Goal: Find specific page/section: Find specific page/section

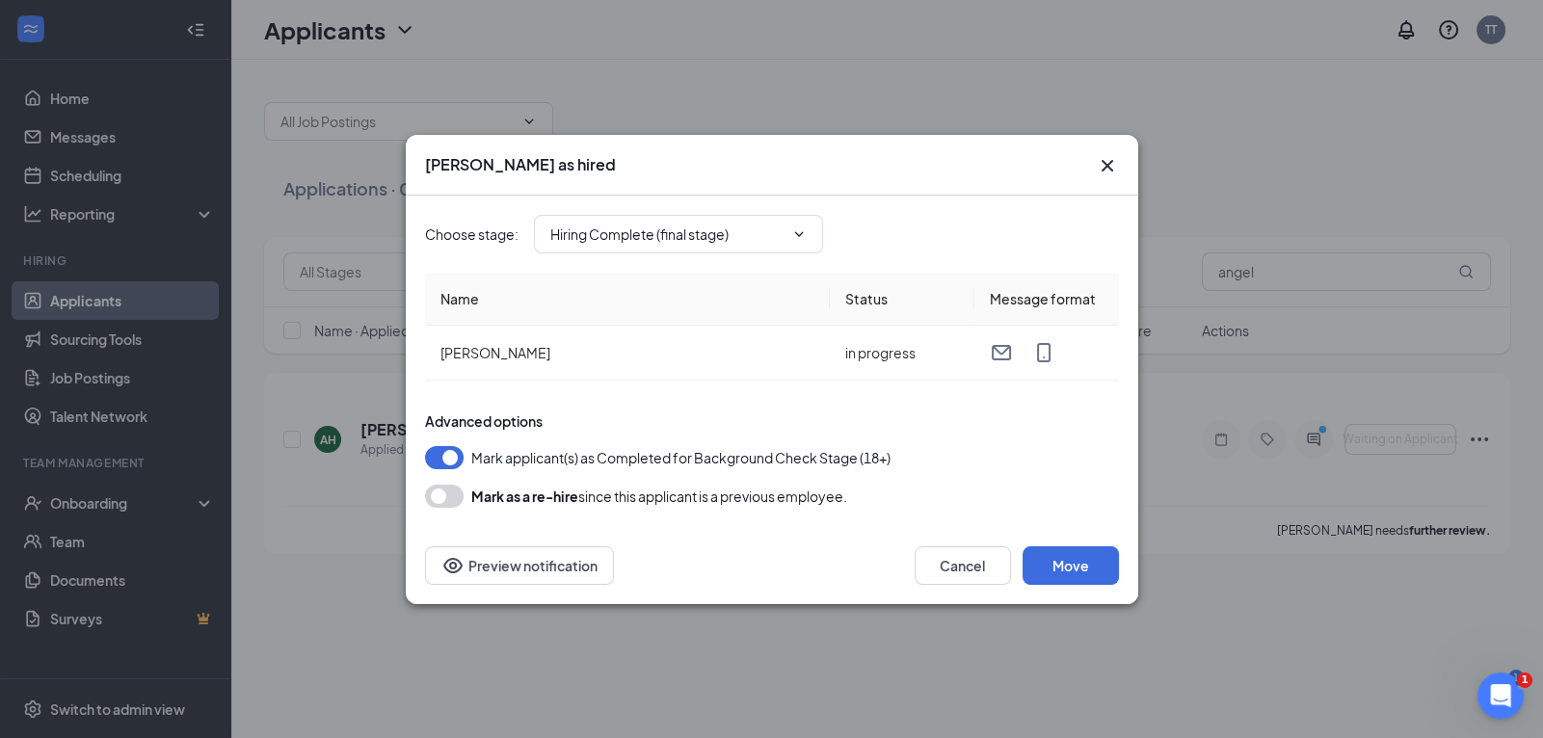
click at [1107, 171] on icon "Cross" at bounding box center [1107, 165] width 23 height 23
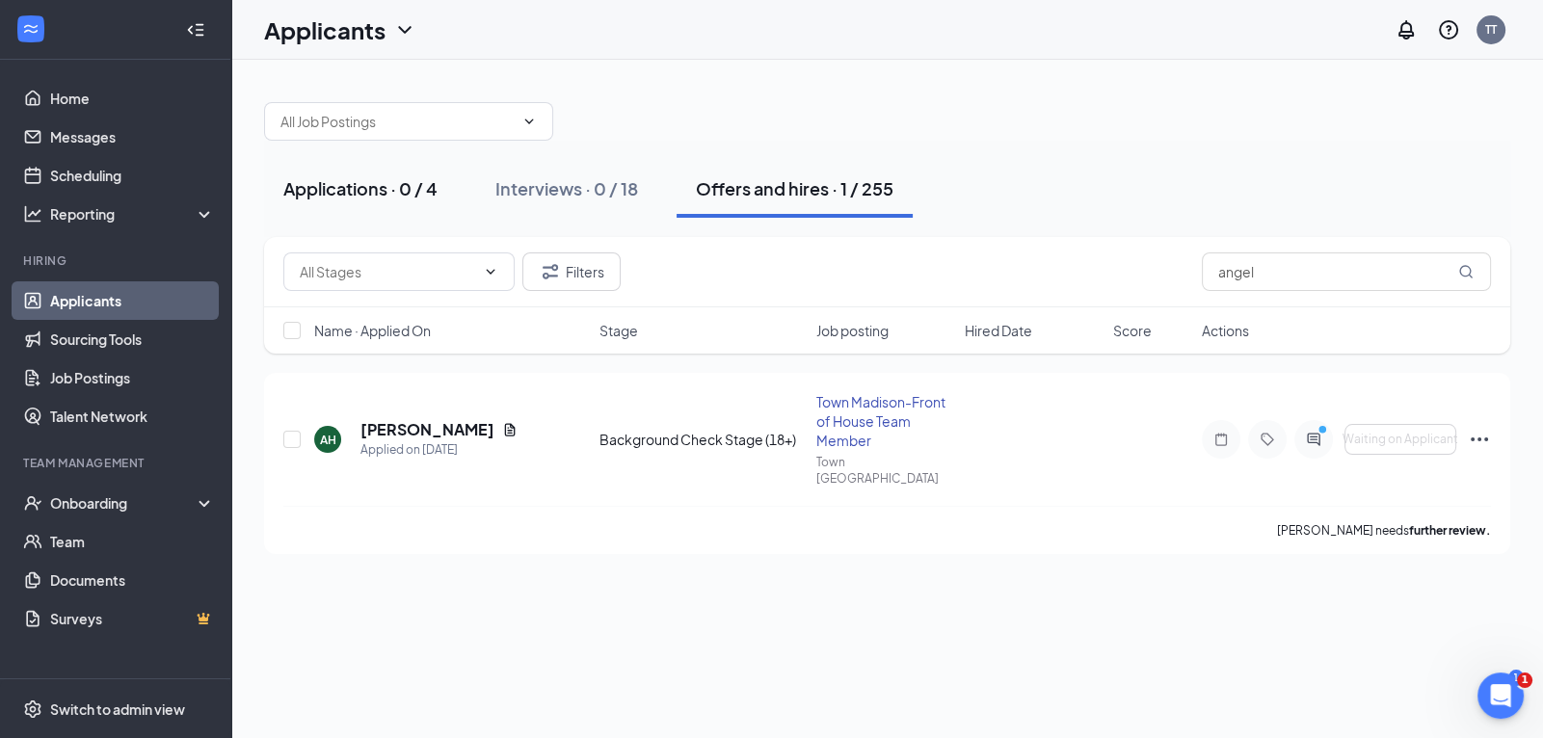
click at [348, 192] on div "Applications · 0 / 4" at bounding box center [360, 188] width 154 height 24
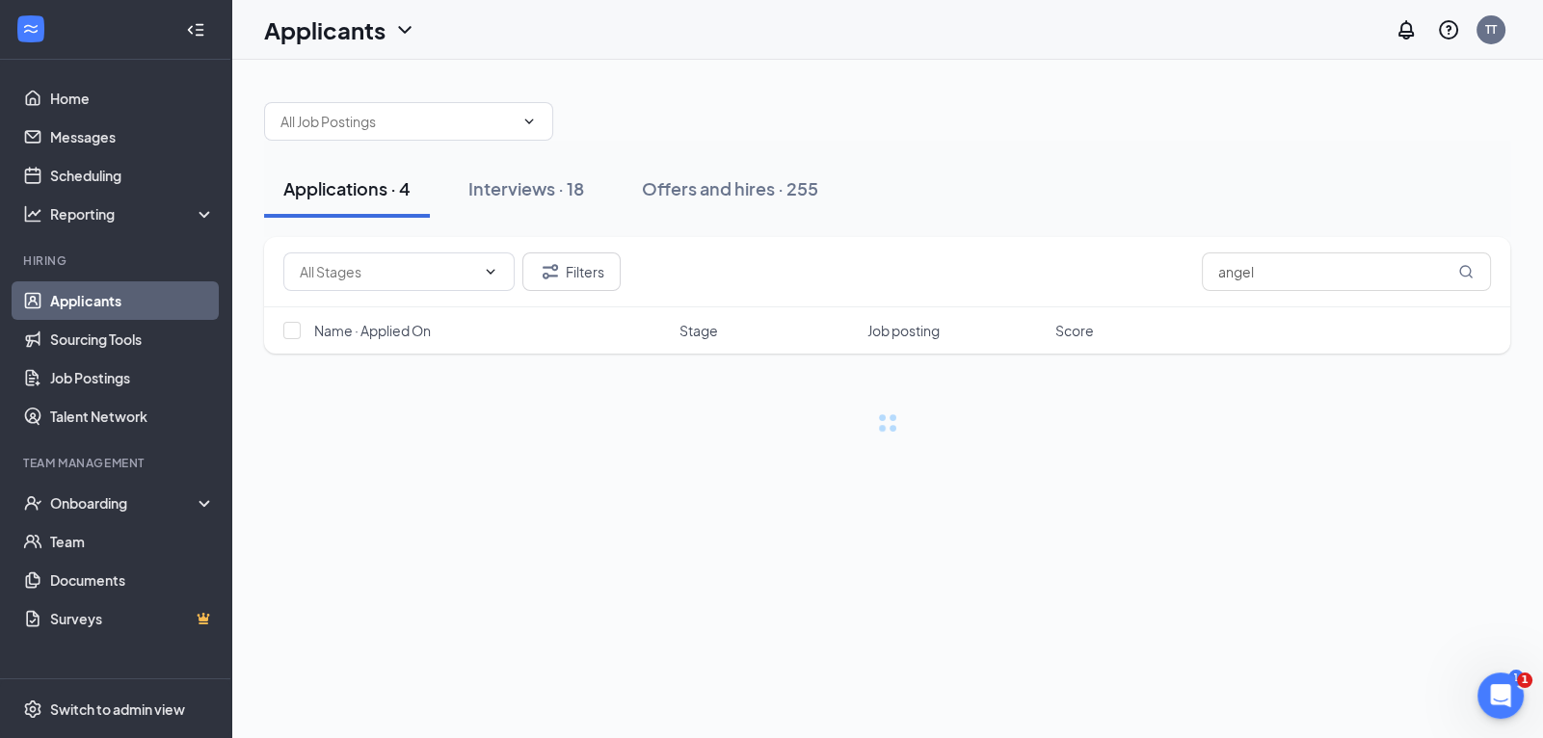
click at [348, 192] on div "Applications · 4" at bounding box center [346, 188] width 127 height 24
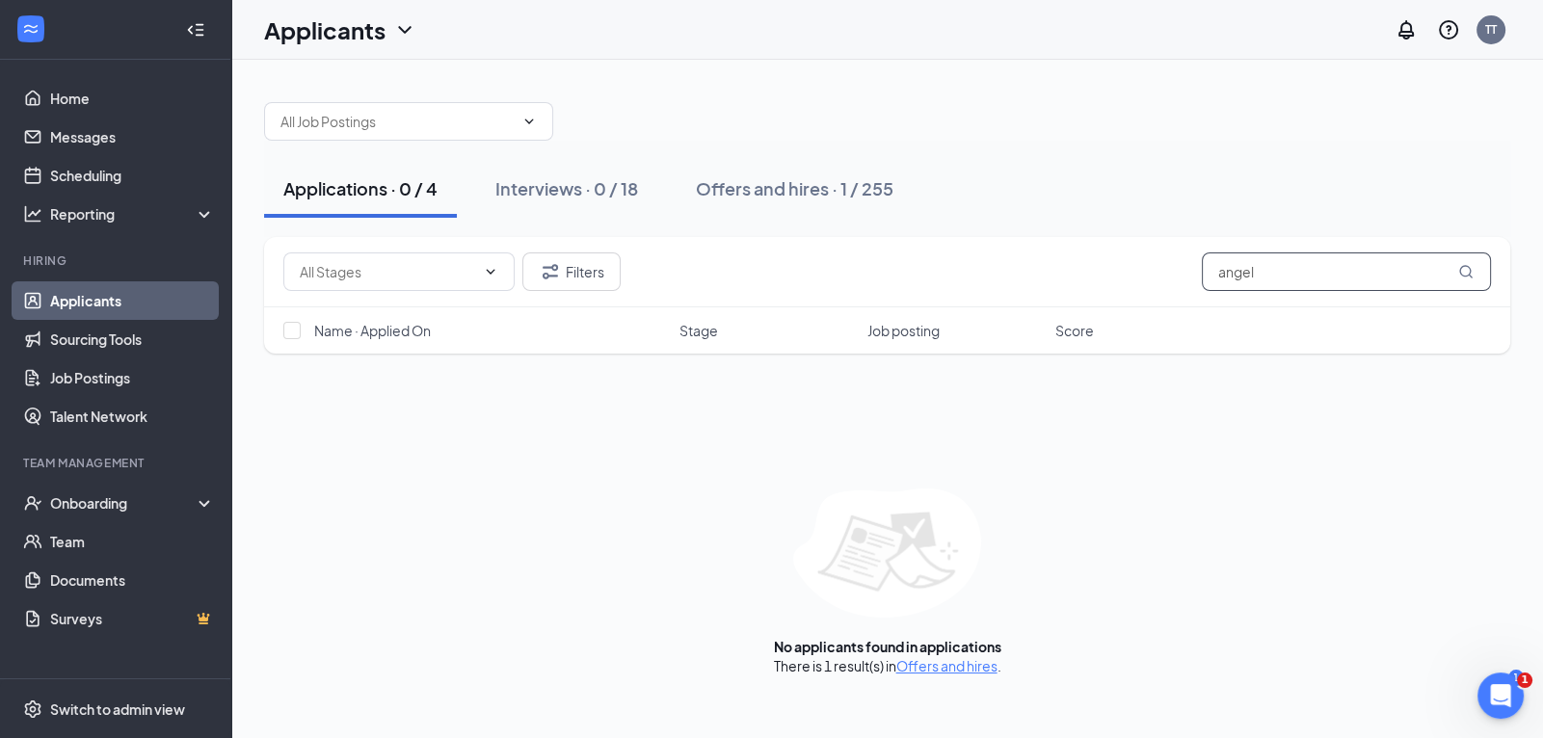
click at [1257, 276] on input "angel" at bounding box center [1346, 272] width 289 height 39
type input "a"
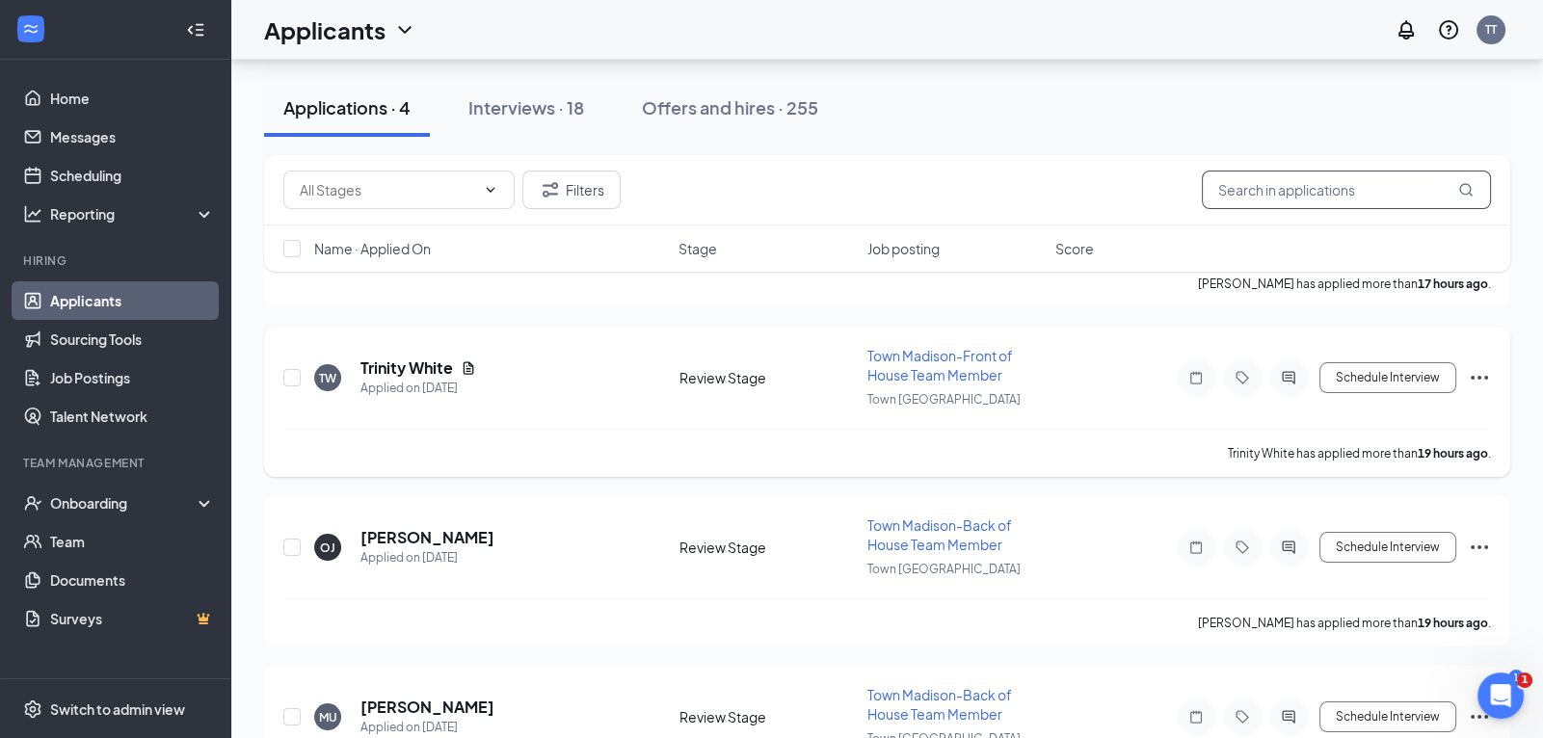
scroll to position [310, 0]
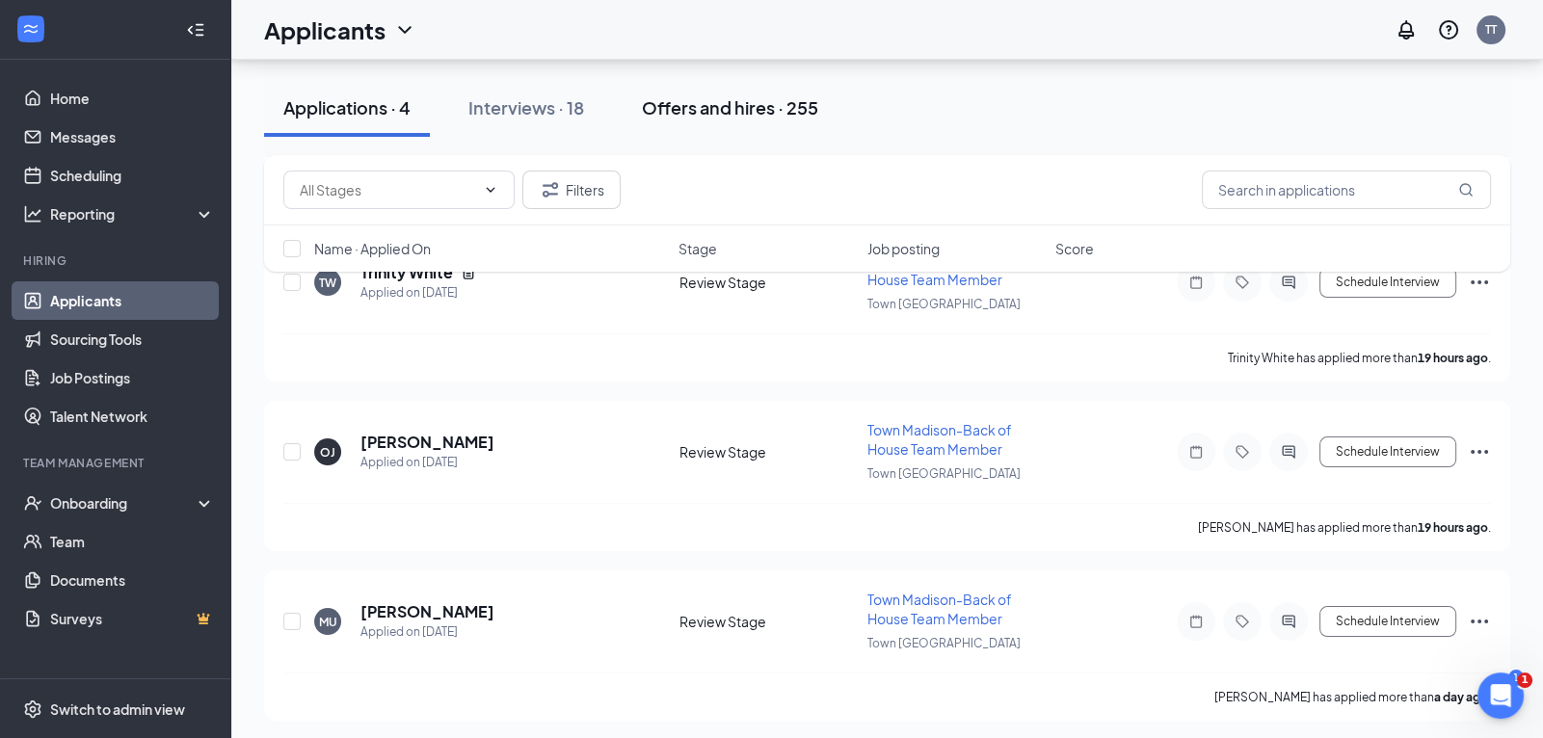
click at [699, 112] on div "Offers and hires · 255" at bounding box center [730, 107] width 176 height 24
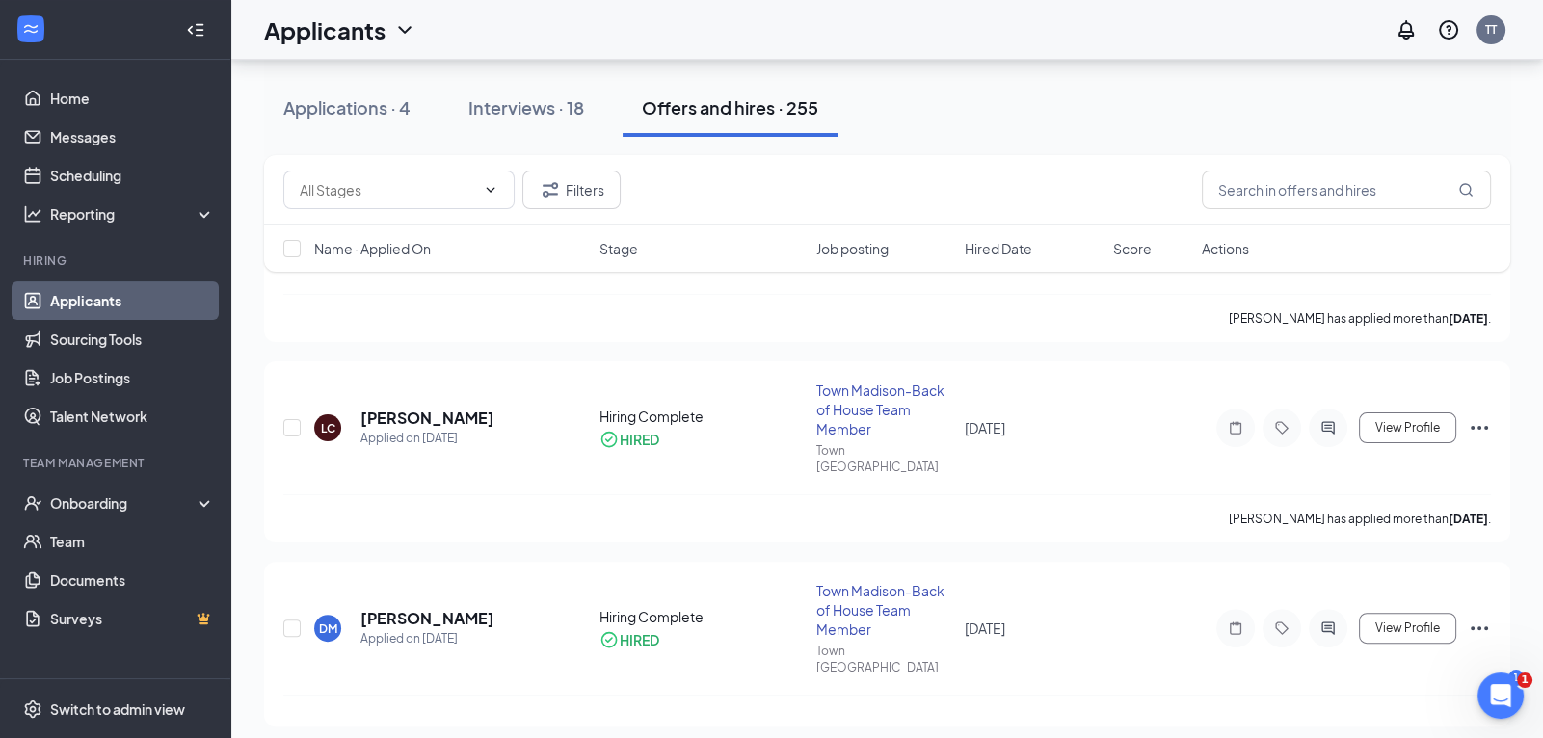
scroll to position [709, 0]
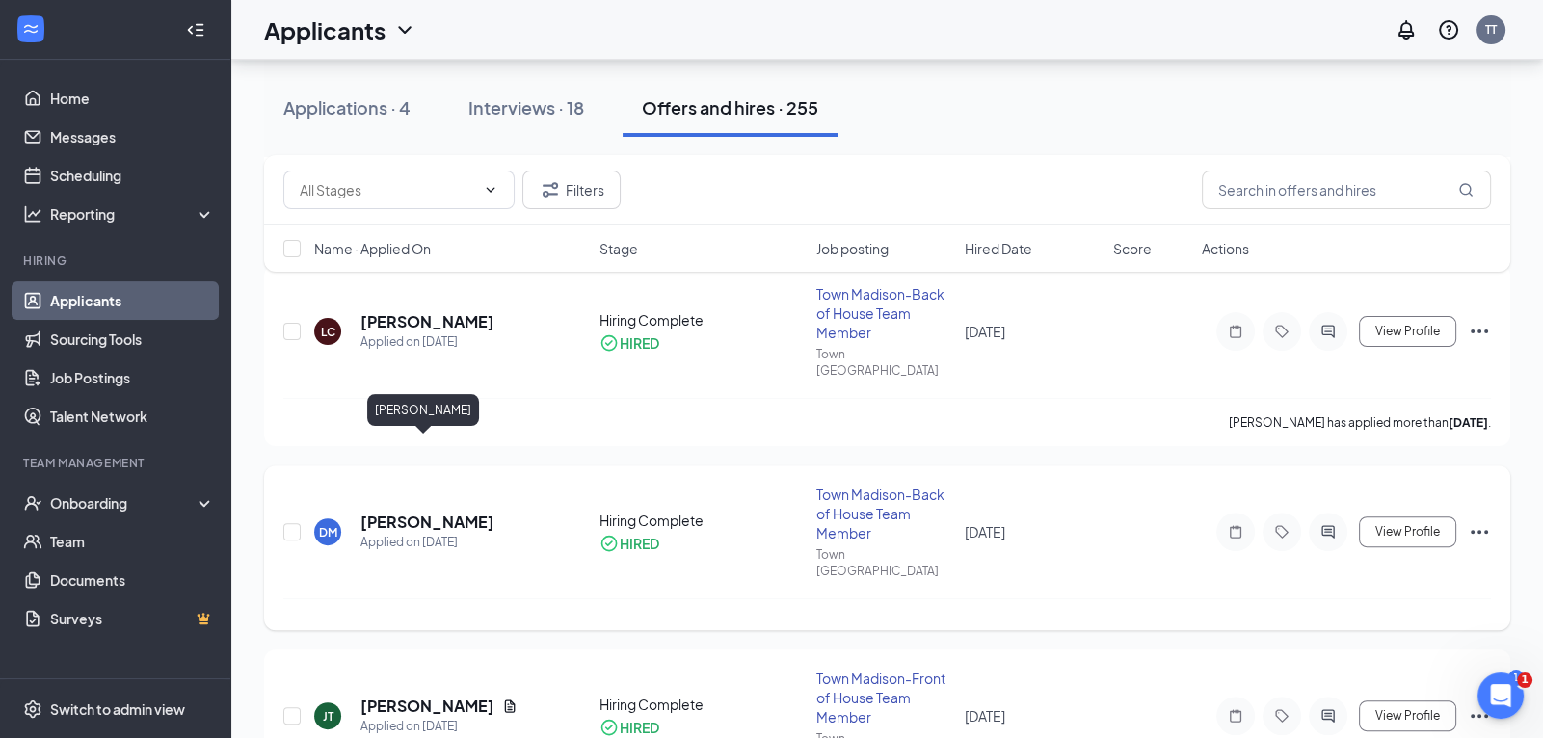
click at [446, 512] on h5 "[PERSON_NAME]" at bounding box center [428, 522] width 134 height 21
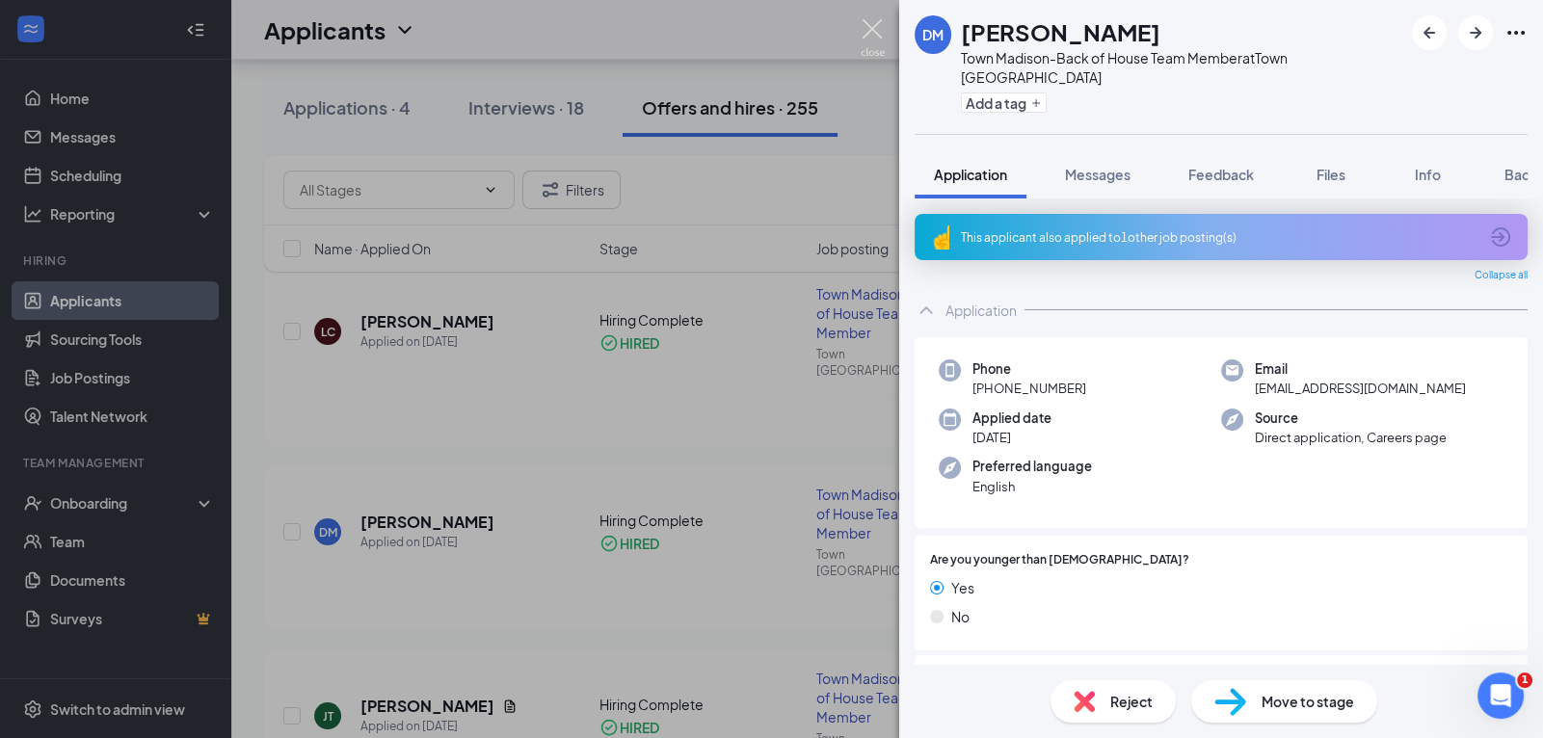
click at [871, 27] on img at bounding box center [873, 38] width 24 height 38
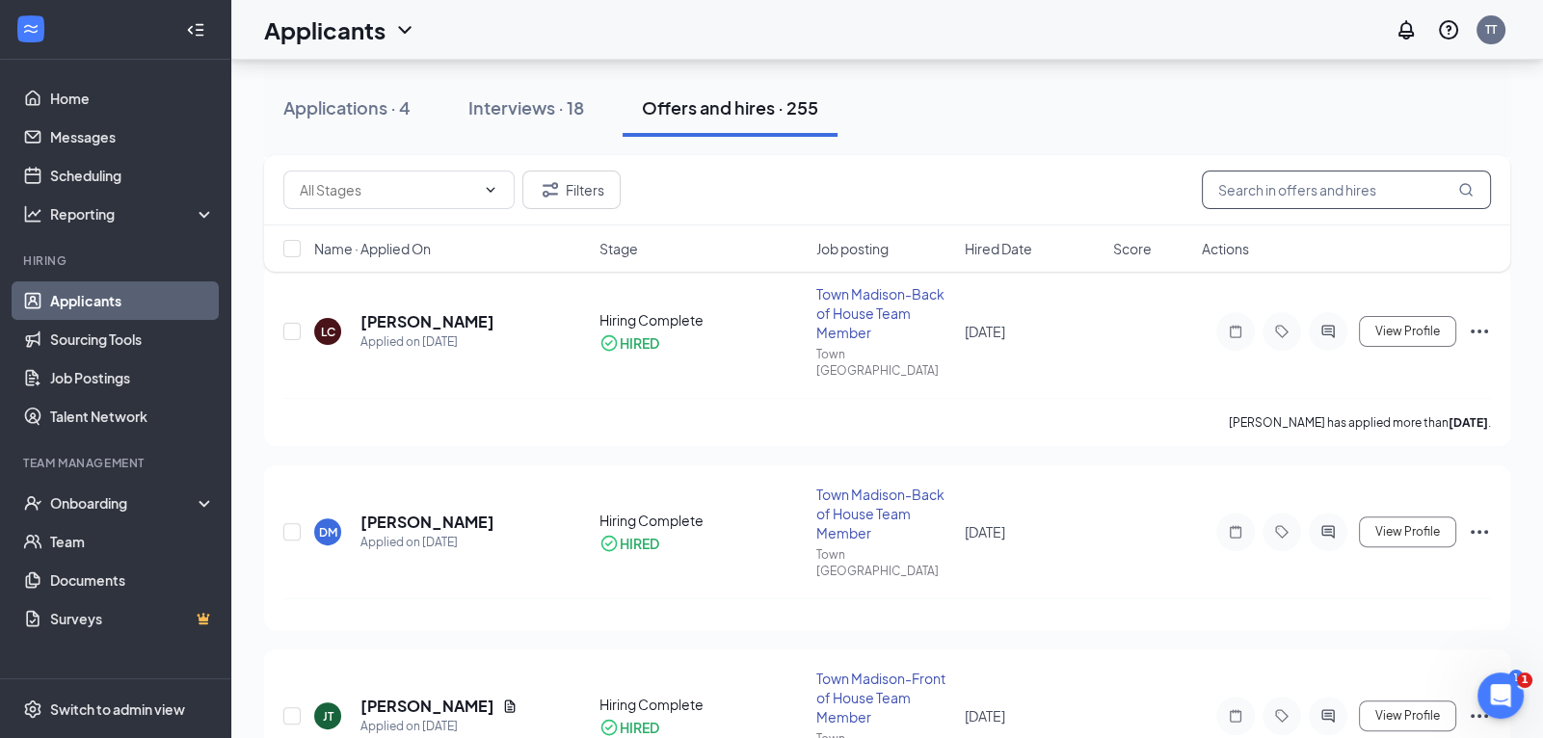
click at [1349, 192] on input "text" at bounding box center [1346, 190] width 289 height 39
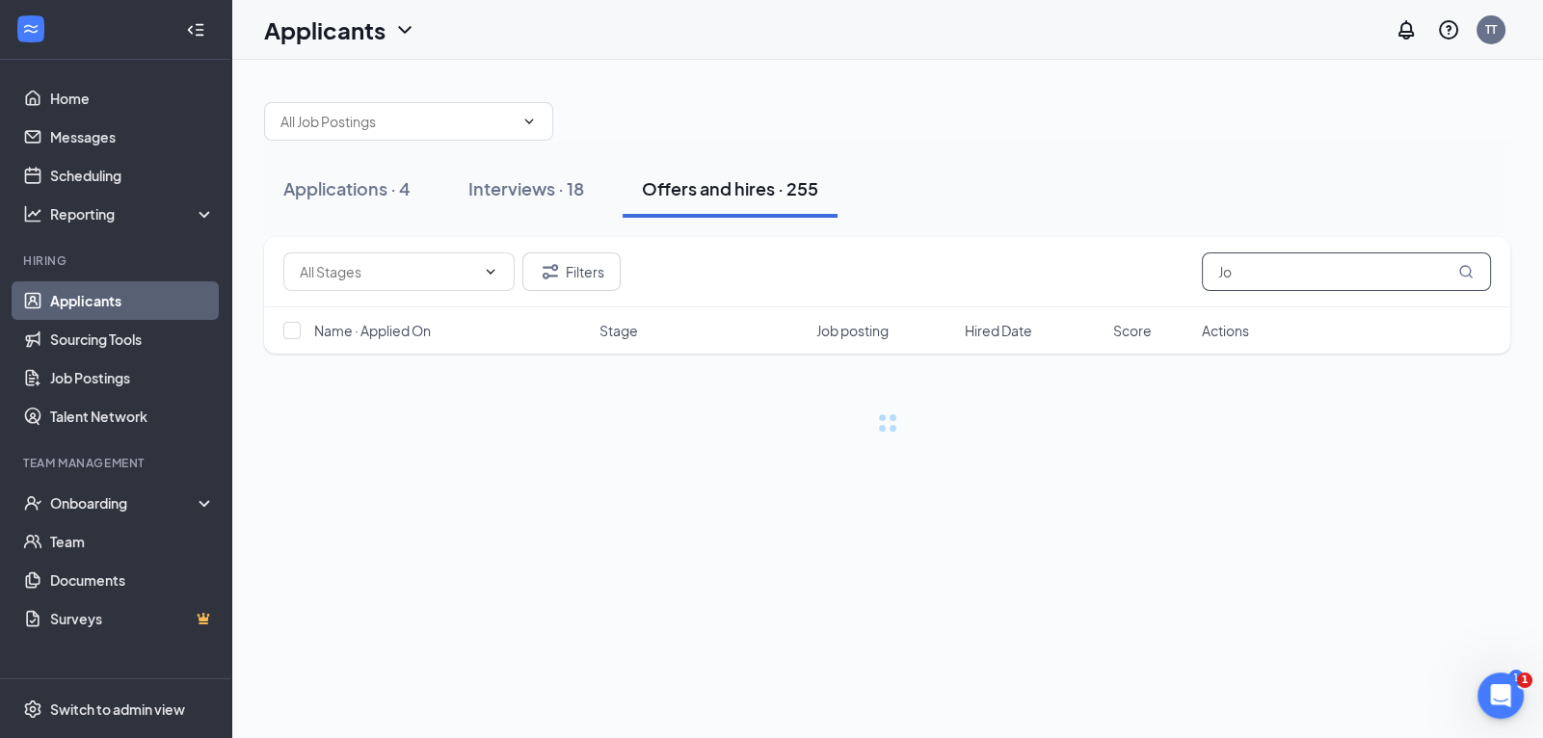
type input "J"
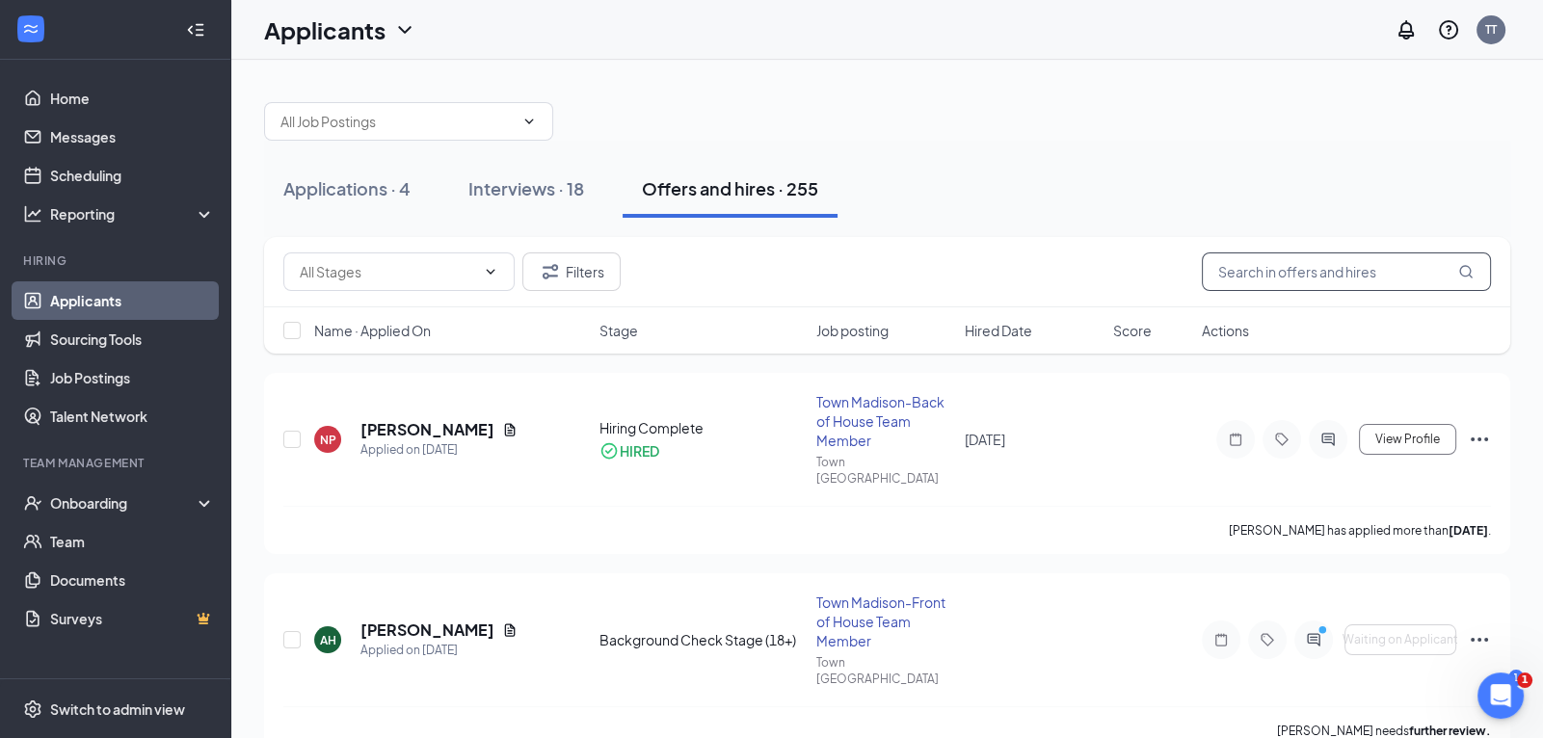
click at [1297, 266] on input "text" at bounding box center [1346, 272] width 289 height 39
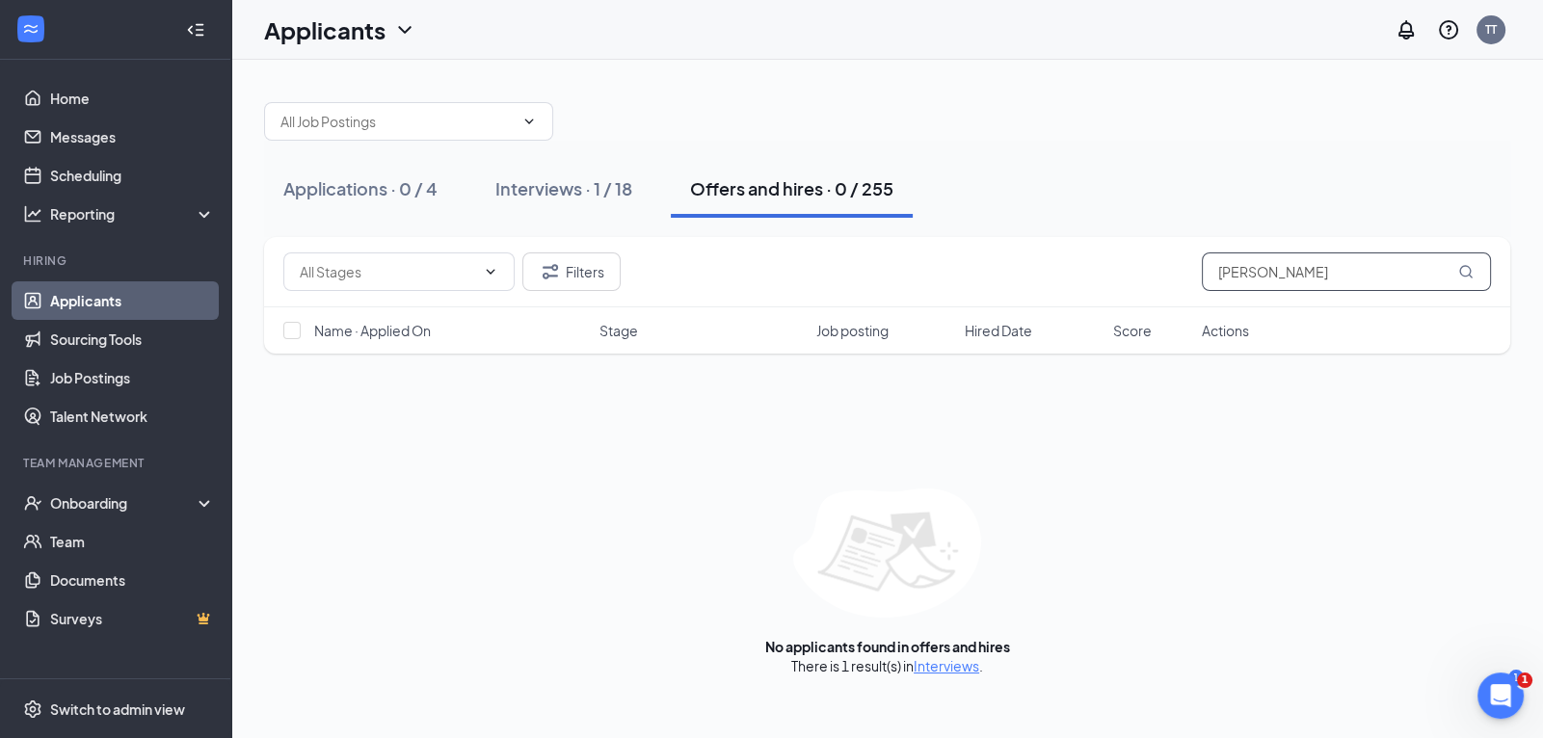
type input "[PERSON_NAME]"
click at [579, 186] on div "Interviews · 1 / 18" at bounding box center [564, 188] width 137 height 24
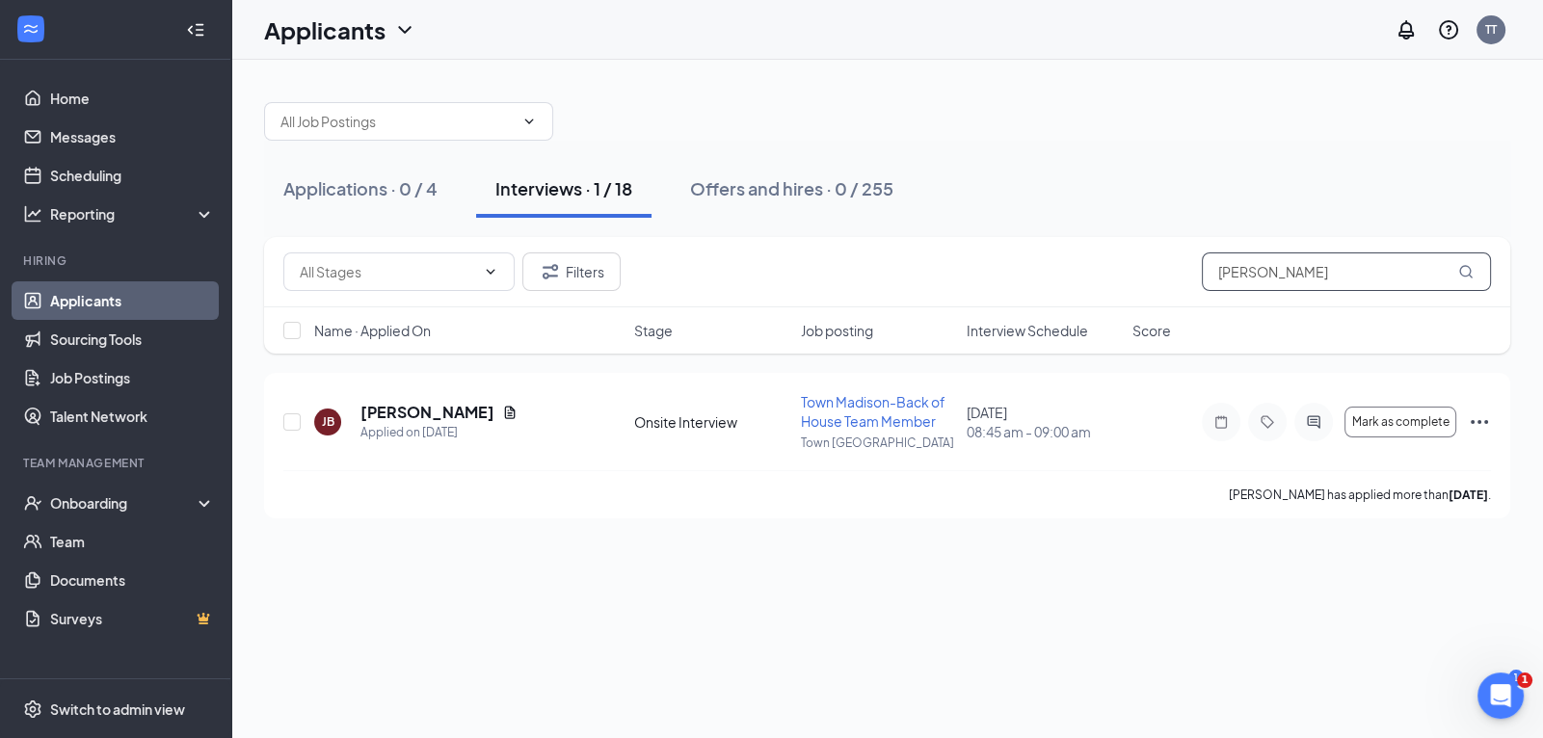
click at [1379, 275] on input "[PERSON_NAME]" at bounding box center [1346, 272] width 289 height 39
type input "J"
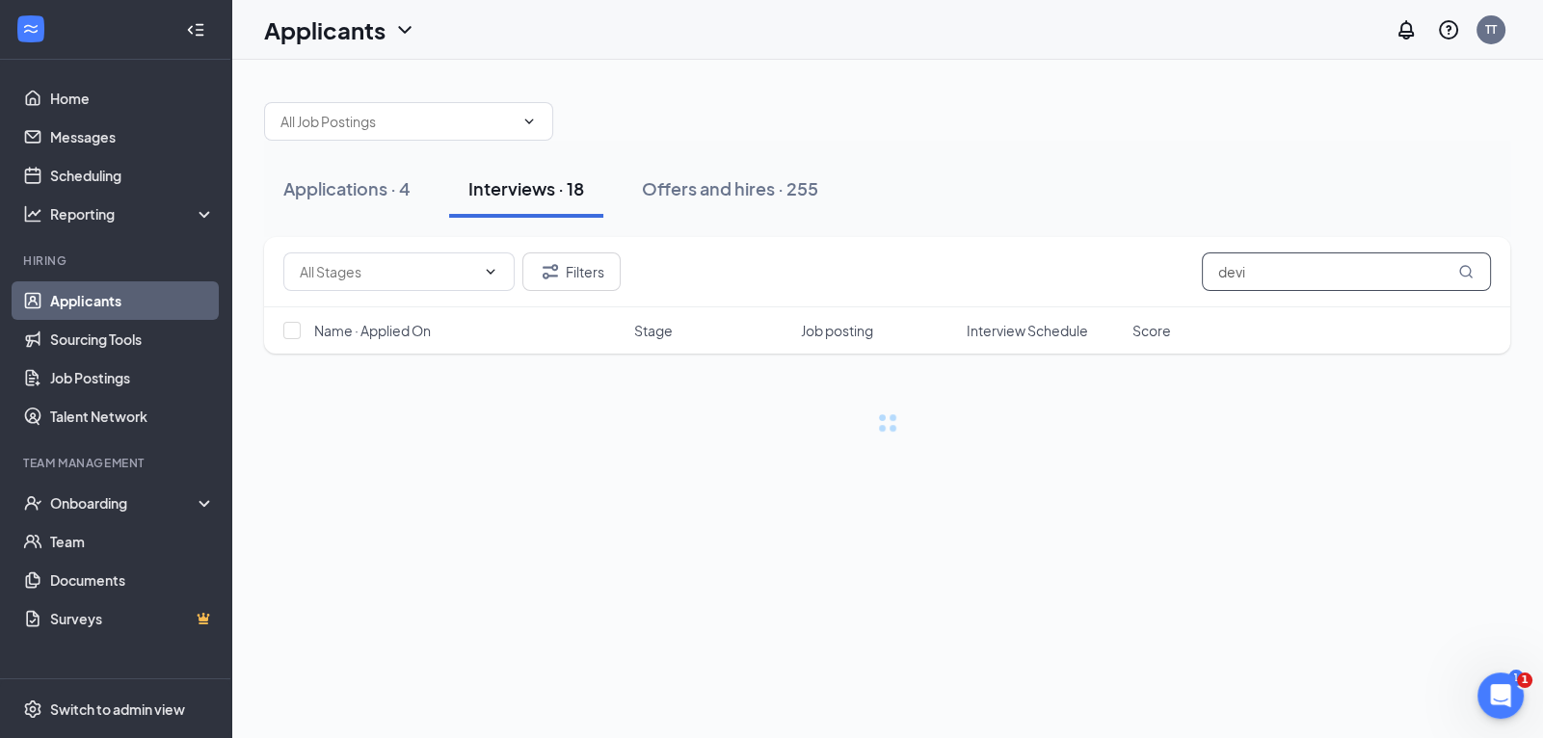
type input "devin"
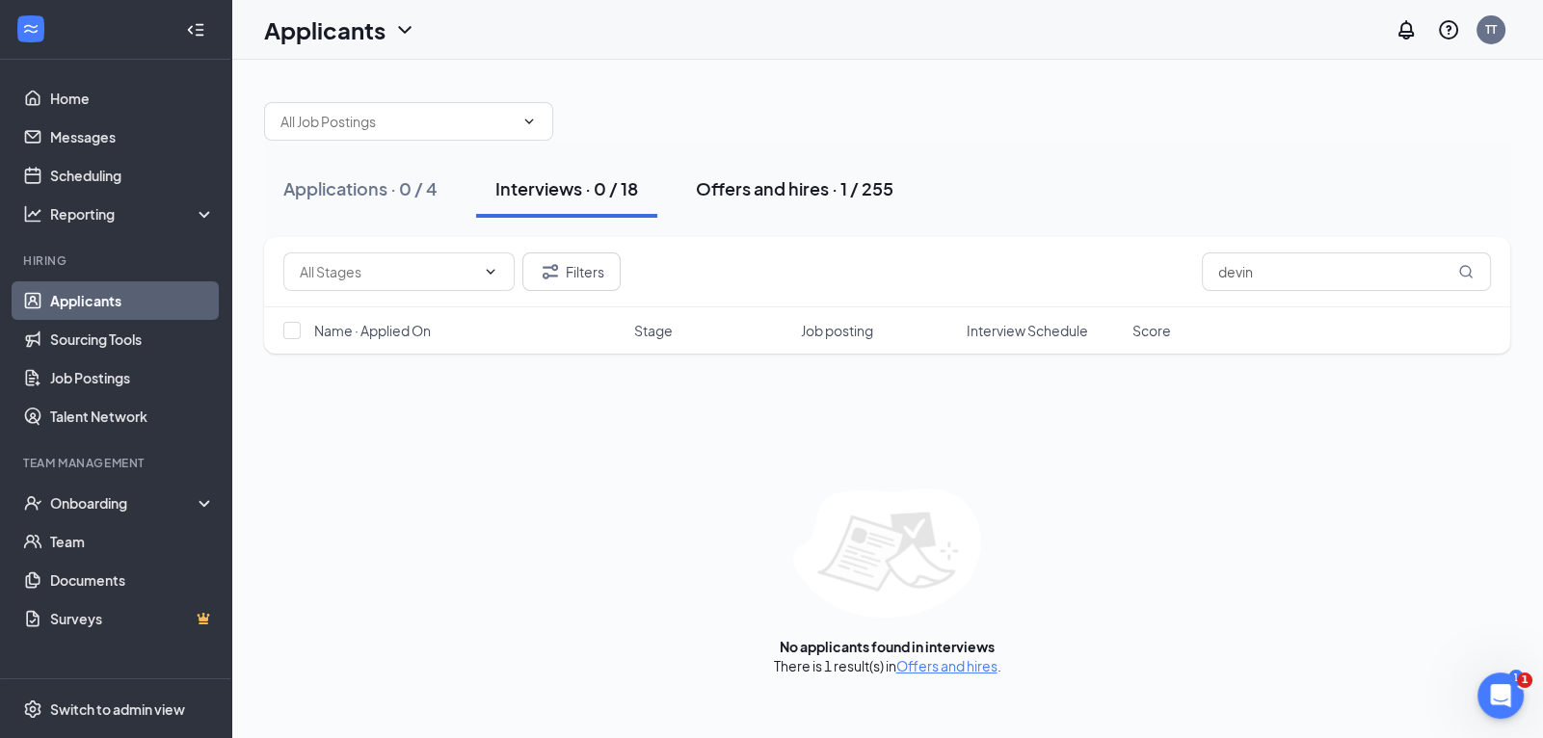
click at [759, 202] on button "Offers and hires · 1 / 255" at bounding box center [795, 189] width 236 height 58
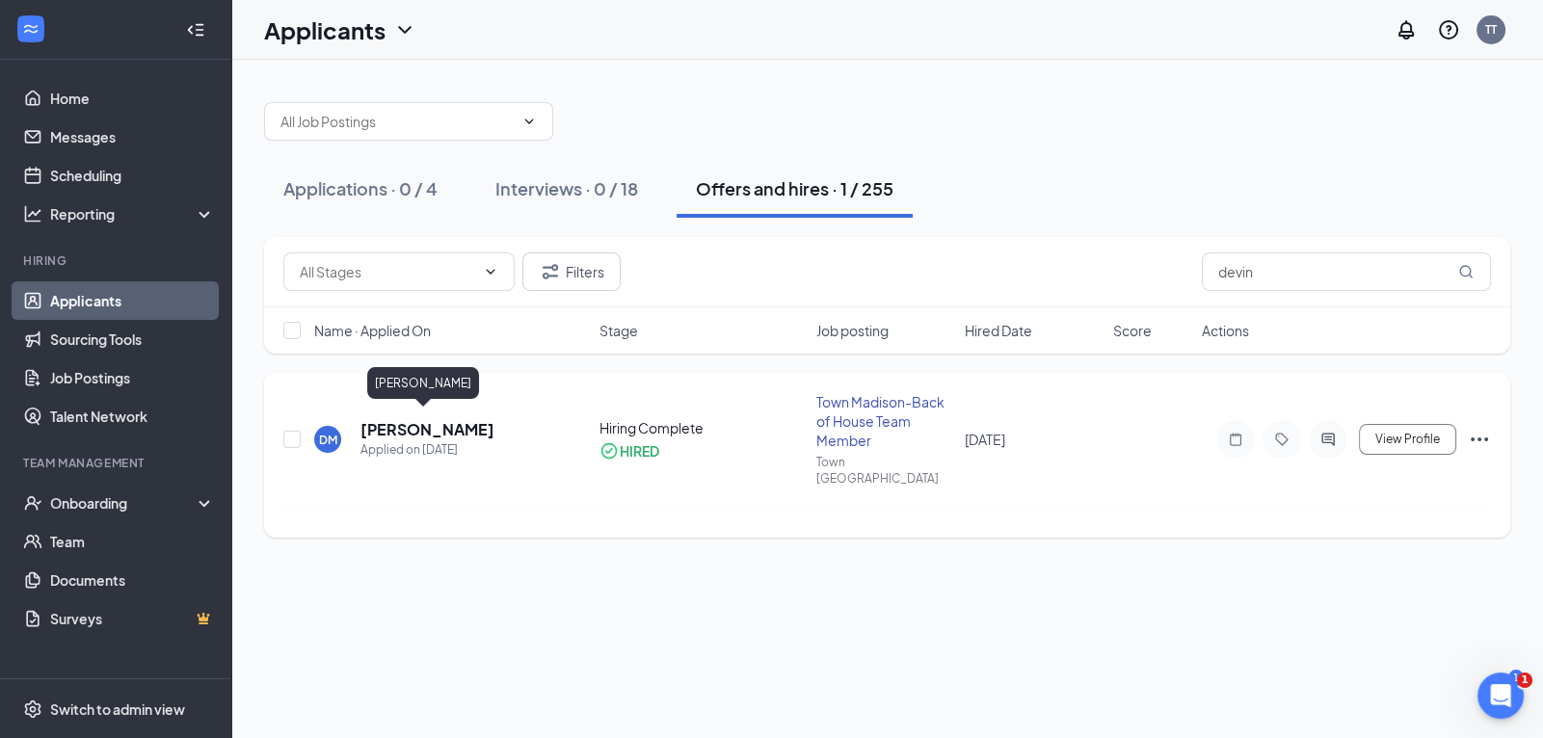
click at [409, 419] on h5 "[PERSON_NAME]" at bounding box center [428, 429] width 134 height 21
